Goal: Task Accomplishment & Management: Use online tool/utility

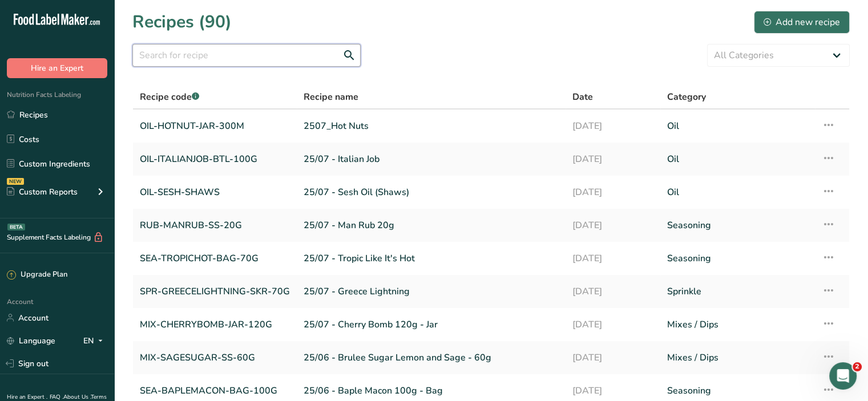
click at [257, 45] on input "text" at bounding box center [246, 55] width 228 height 23
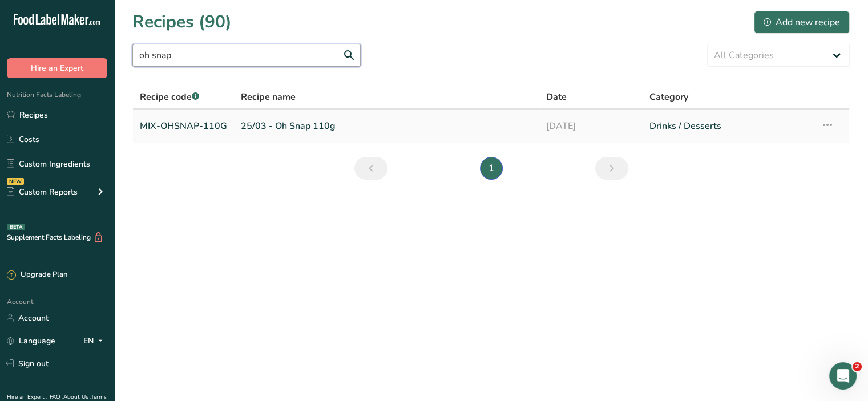
type input "oh snap"
click at [173, 125] on link "MIX-OHSNAP-110G" at bounding box center [183, 126] width 87 height 24
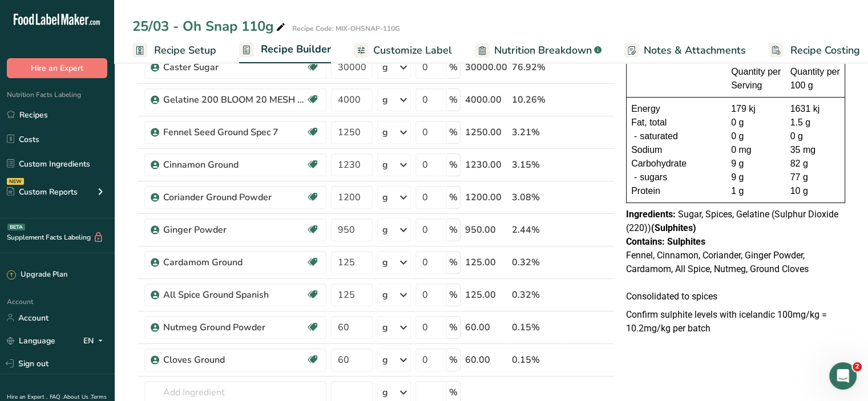
scroll to position [118, 0]
